Goal: Task Accomplishment & Management: Manage account settings

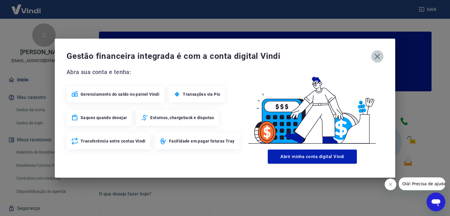
click at [379, 55] on icon "button" at bounding box center [378, 57] width 6 height 6
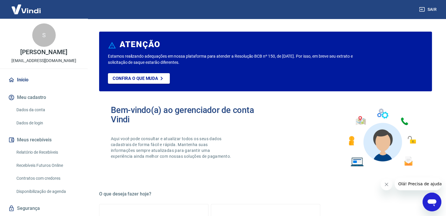
click at [48, 138] on button "Meus recebíveis" at bounding box center [44, 140] width 74 height 13
click at [43, 153] on link "Relatório de Recebíveis" at bounding box center [47, 153] width 67 height 12
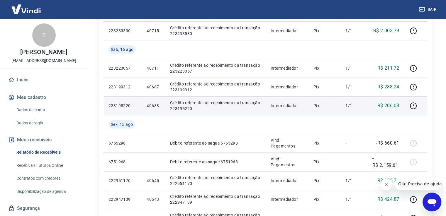
scroll to position [59, 0]
